Goal: Task Accomplishment & Management: Manage account settings

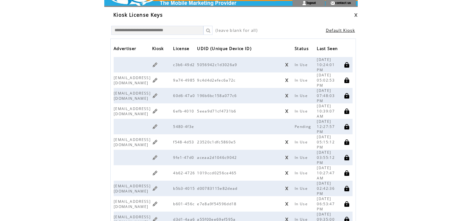
scroll to position [24, 0]
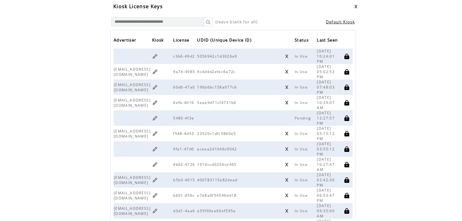
click at [459, 102] on html "**********" at bounding box center [231, 86] width 462 height 221
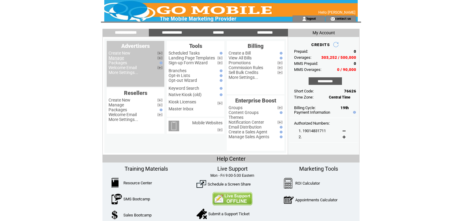
click at [113, 59] on link "Manage" at bounding box center [116, 58] width 15 height 5
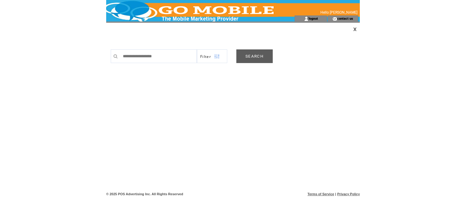
click at [242, 56] on link "SEARCH" at bounding box center [254, 56] width 36 height 14
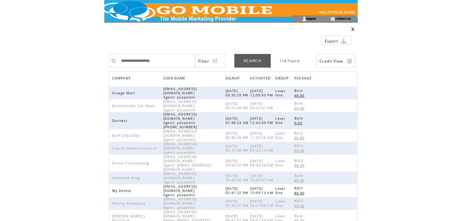
click at [119, 78] on span "COMPANY" at bounding box center [122, 79] width 20 height 9
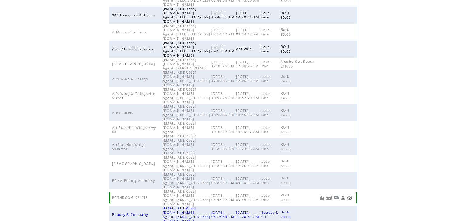
scroll to position [140, 0]
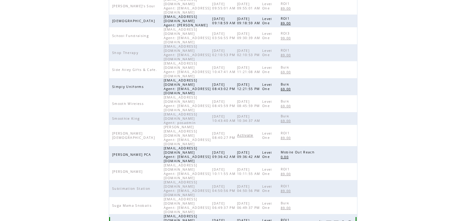
click at [350, 220] on link at bounding box center [349, 222] width 5 height 5
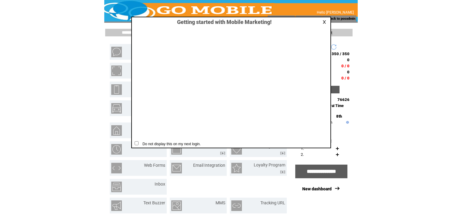
click at [323, 22] on link at bounding box center [325, 22] width 5 height 4
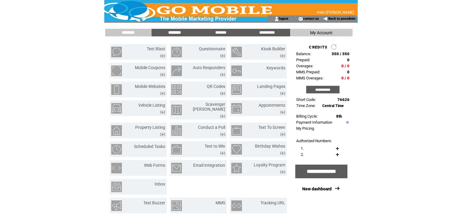
click at [173, 31] on input "********" at bounding box center [175, 32] width 46 height 5
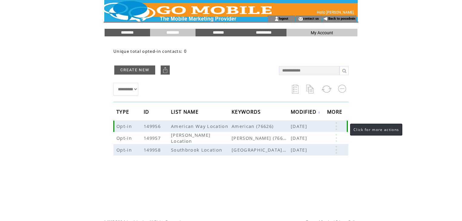
click at [336, 125] on link at bounding box center [336, 126] width 18 height 8
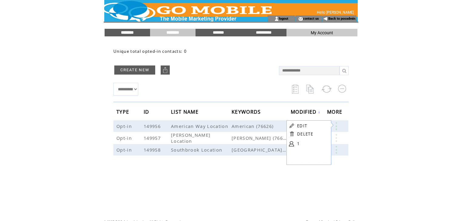
click at [127, 33] on input "********" at bounding box center [128, 32] width 46 height 5
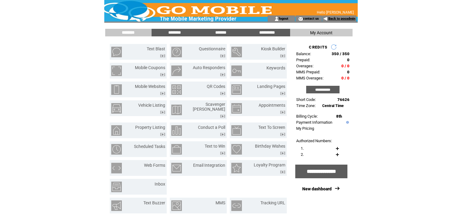
click at [336, 19] on link "Back to posadmin" at bounding box center [342, 19] width 27 height 4
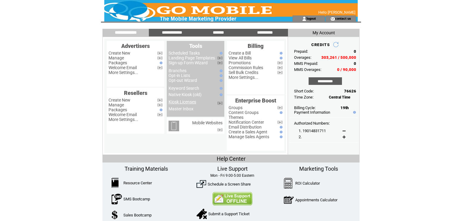
click at [189, 103] on link "Kiosk Licenses" at bounding box center [183, 102] width 28 height 5
click at [194, 104] on link "Kiosk Licenses" at bounding box center [183, 102] width 28 height 5
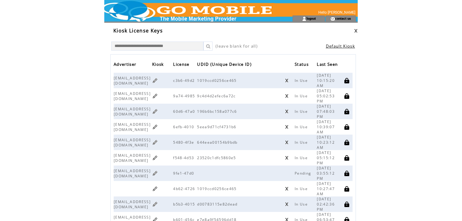
click at [356, 32] on link at bounding box center [356, 31] width 4 height 4
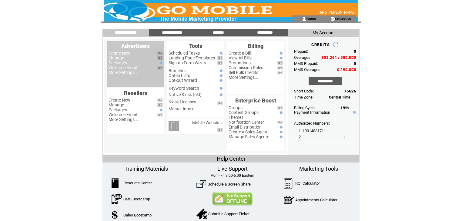
click at [122, 59] on link "Manage" at bounding box center [116, 58] width 15 height 5
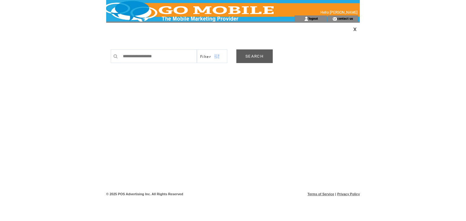
click at [256, 56] on link "SEARCH" at bounding box center [254, 56] width 36 height 14
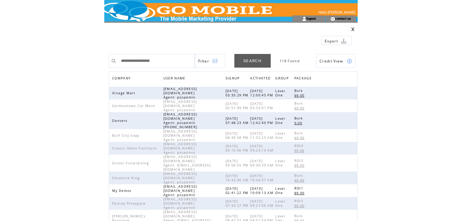
click at [120, 77] on span "COMPANY" at bounding box center [122, 79] width 20 height 9
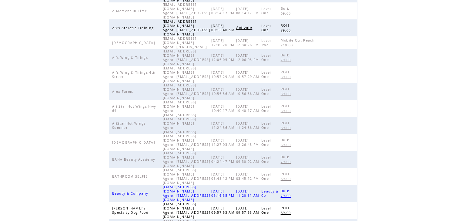
scroll to position [140, 0]
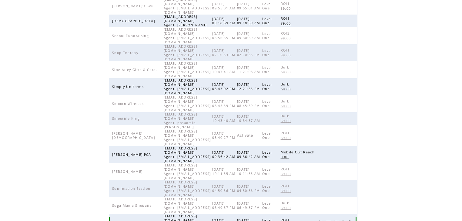
click at [349, 220] on link at bounding box center [349, 222] width 5 height 5
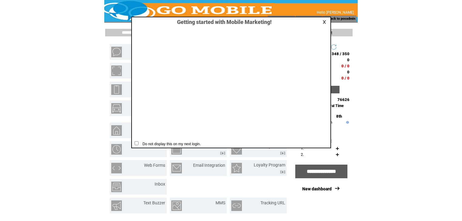
click at [324, 22] on link at bounding box center [325, 22] width 5 height 4
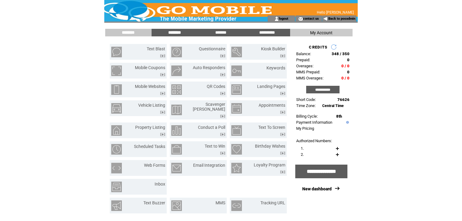
click at [173, 33] on input "********" at bounding box center [175, 32] width 46 height 5
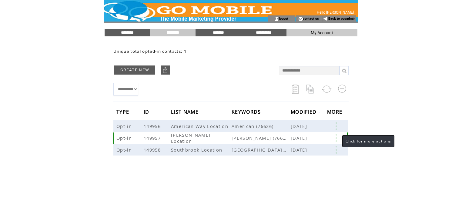
click at [337, 138] on link at bounding box center [336, 138] width 18 height 8
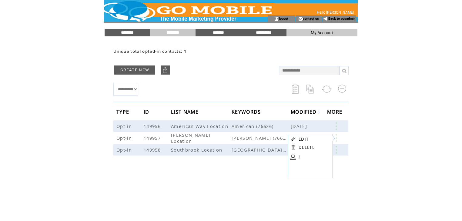
drag, startPoint x: 466, startPoint y: 187, endPoint x: 427, endPoint y: 62, distance: 130.7
click at [427, 62] on html "**********" at bounding box center [231, 110] width 462 height 221
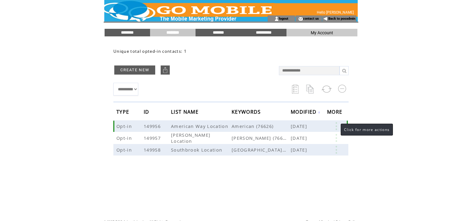
click at [335, 128] on link at bounding box center [336, 126] width 18 height 8
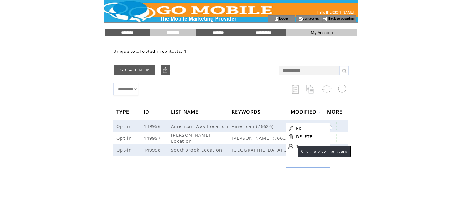
click at [292, 145] on link at bounding box center [290, 146] width 5 height 5
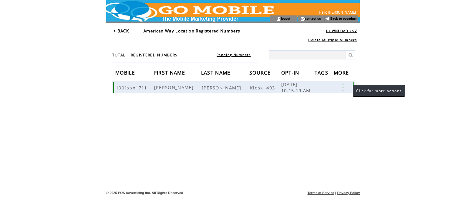
click at [347, 91] on link at bounding box center [343, 87] width 18 height 8
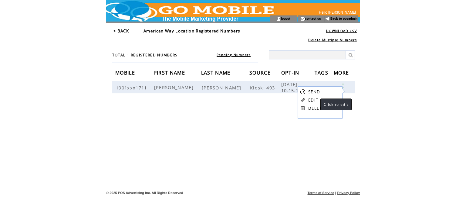
click at [314, 102] on link "EDIT" at bounding box center [313, 99] width 10 height 5
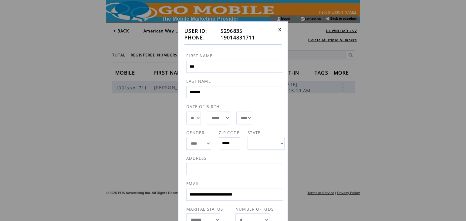
click at [278, 30] on link at bounding box center [280, 30] width 4 height 4
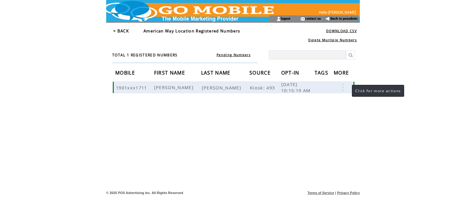
click at [342, 86] on link at bounding box center [343, 87] width 18 height 8
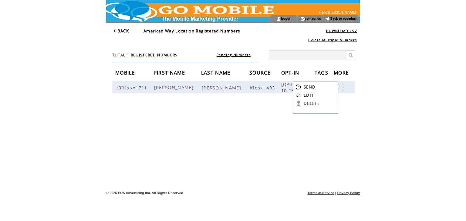
click at [124, 32] on link "< BACK" at bounding box center [121, 30] width 16 height 5
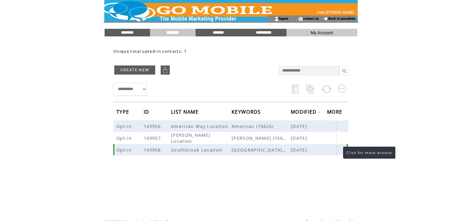
click at [337, 148] on link at bounding box center [336, 150] width 18 height 8
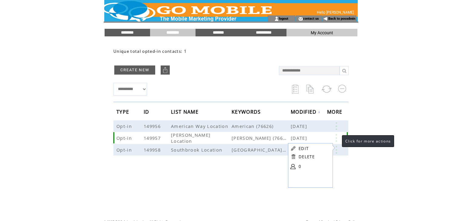
click at [336, 136] on link at bounding box center [336, 138] width 18 height 8
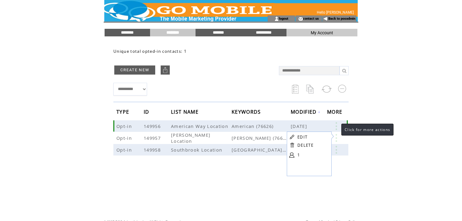
click at [336, 127] on link at bounding box center [336, 126] width 18 height 8
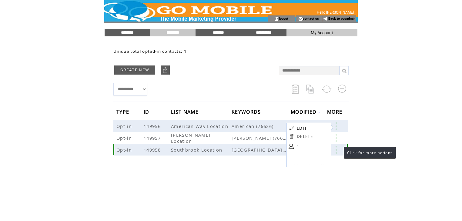
click at [338, 148] on link at bounding box center [336, 150] width 18 height 8
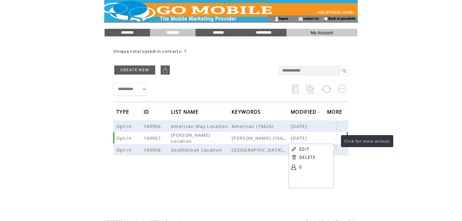
click at [335, 140] on link at bounding box center [336, 138] width 18 height 8
click at [335, 138] on link at bounding box center [336, 138] width 18 height 8
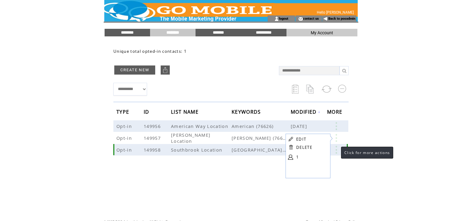
click at [335, 149] on link at bounding box center [336, 150] width 18 height 8
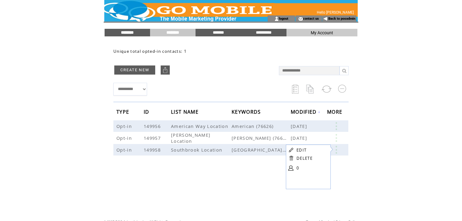
click at [123, 33] on input "********" at bounding box center [128, 32] width 46 height 5
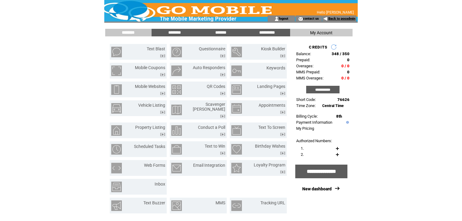
click at [341, 19] on link "Back to posadmin" at bounding box center [342, 19] width 27 height 4
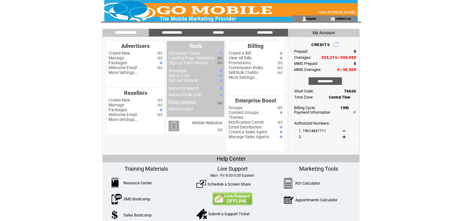
click at [186, 104] on link "Kiosk Licenses" at bounding box center [183, 102] width 28 height 5
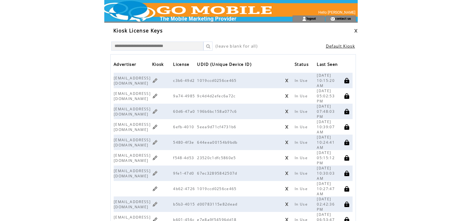
click at [158, 174] on link at bounding box center [155, 173] width 6 height 6
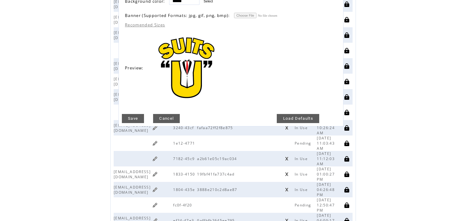
scroll to position [170, 0]
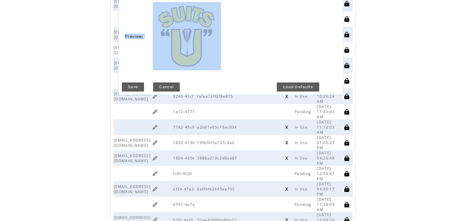
click at [136, 85] on link "Save" at bounding box center [133, 87] width 22 height 9
